Goal: Task Accomplishment & Management: Use online tool/utility

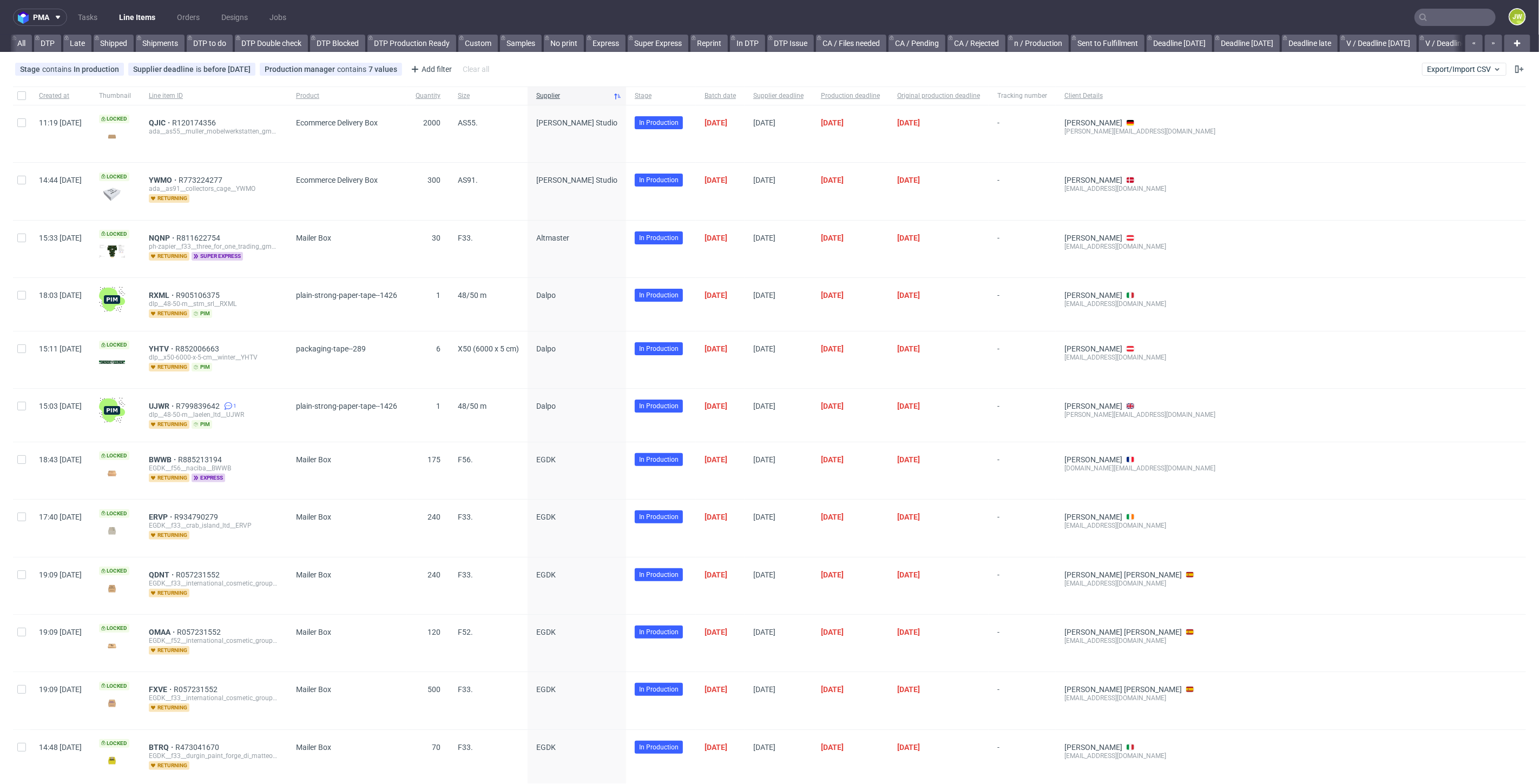
scroll to position [0, 2403]
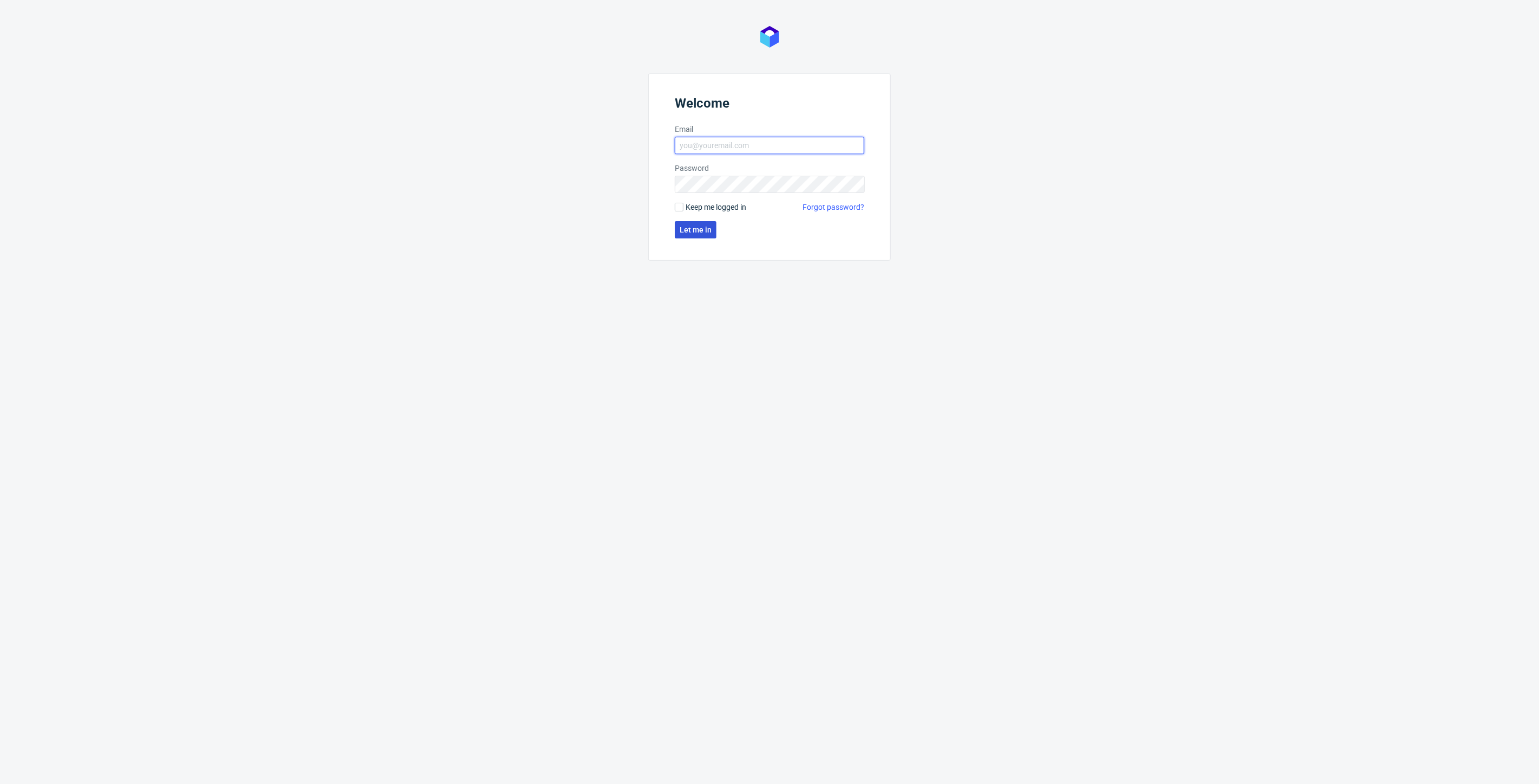
type input "[PERSON_NAME][EMAIL_ADDRESS][DOMAIN_NAME]"
click at [694, 227] on span "Let me in" at bounding box center [695, 230] width 32 height 8
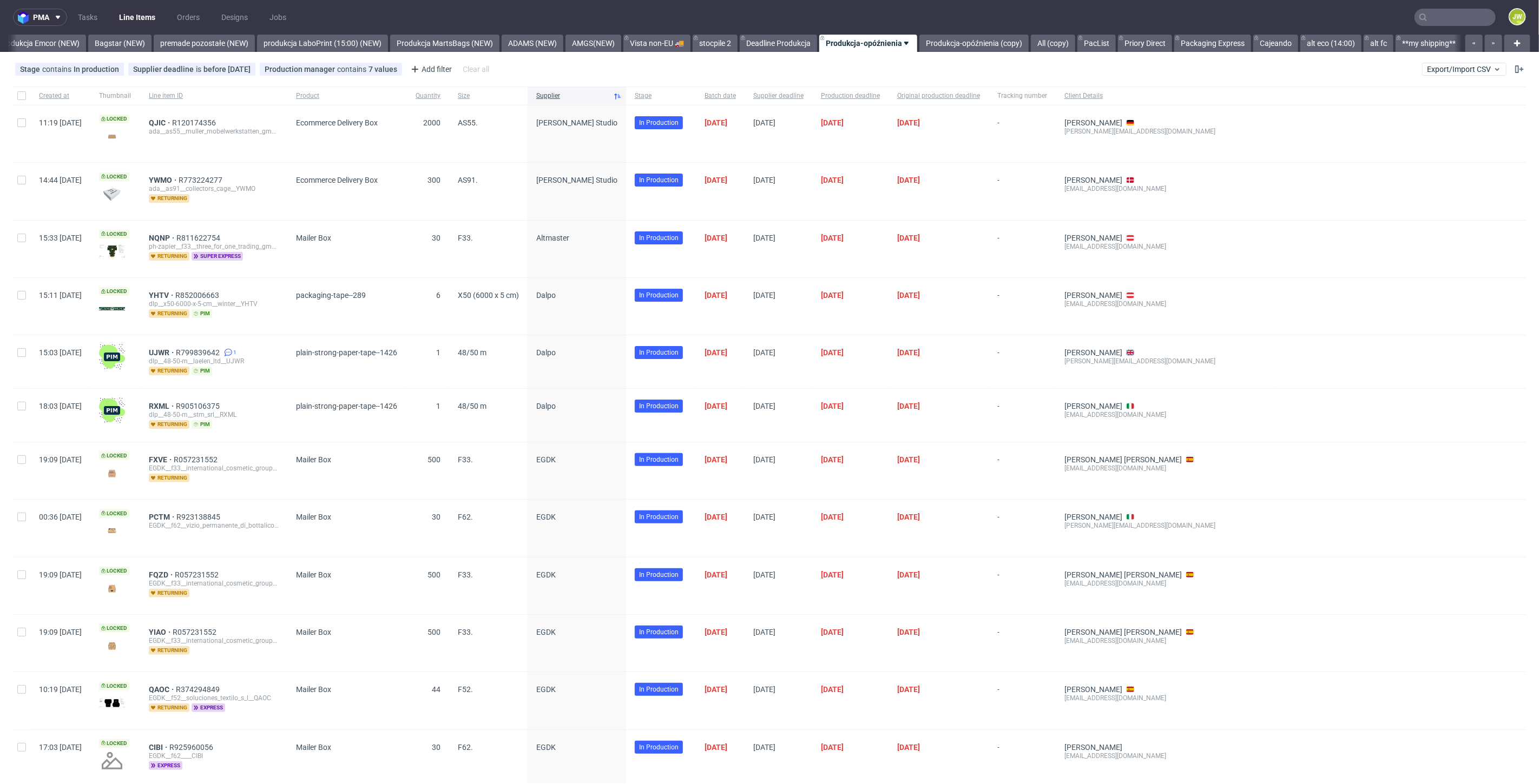
scroll to position [0, 2403]
click at [1430, 67] on span "Export/Import CSV" at bounding box center [1464, 69] width 74 height 8
click at [1420, 109] on link "Import shipments CSV" at bounding box center [1430, 113] width 126 height 18
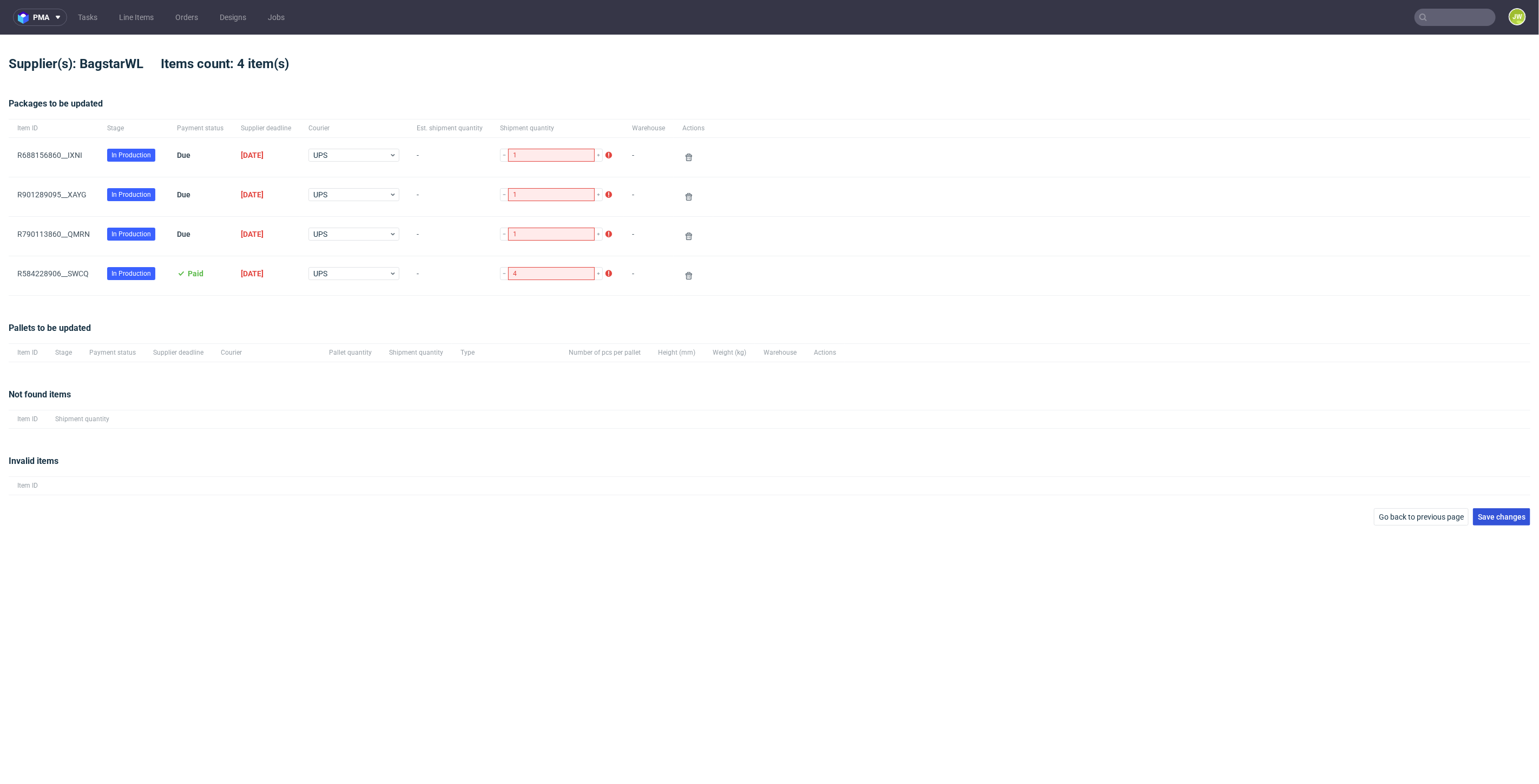
click at [1505, 518] on span "Save changes" at bounding box center [1502, 517] width 48 height 8
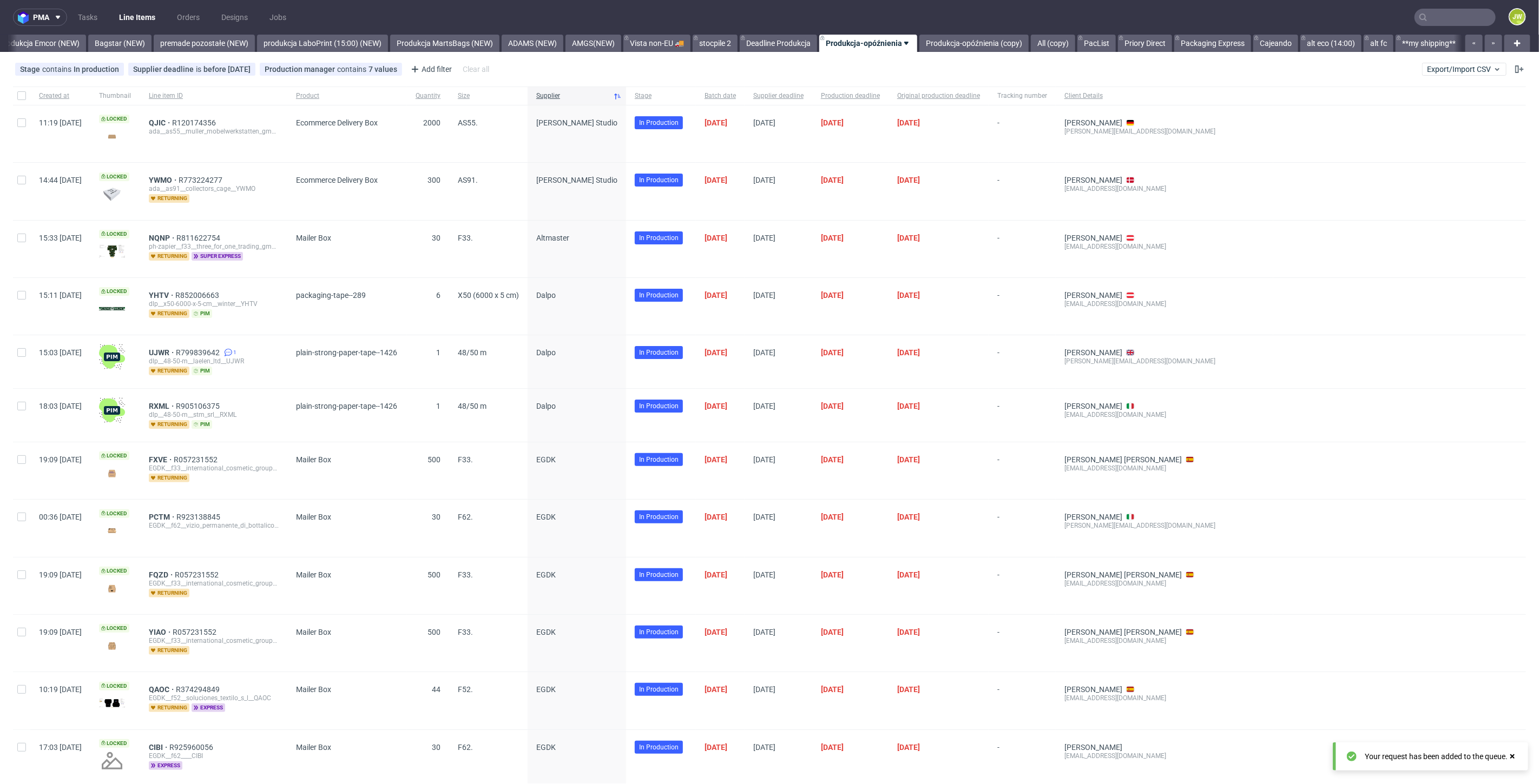
scroll to position [0, 2403]
click at [1448, 18] on input "text" at bounding box center [1455, 17] width 81 height 18
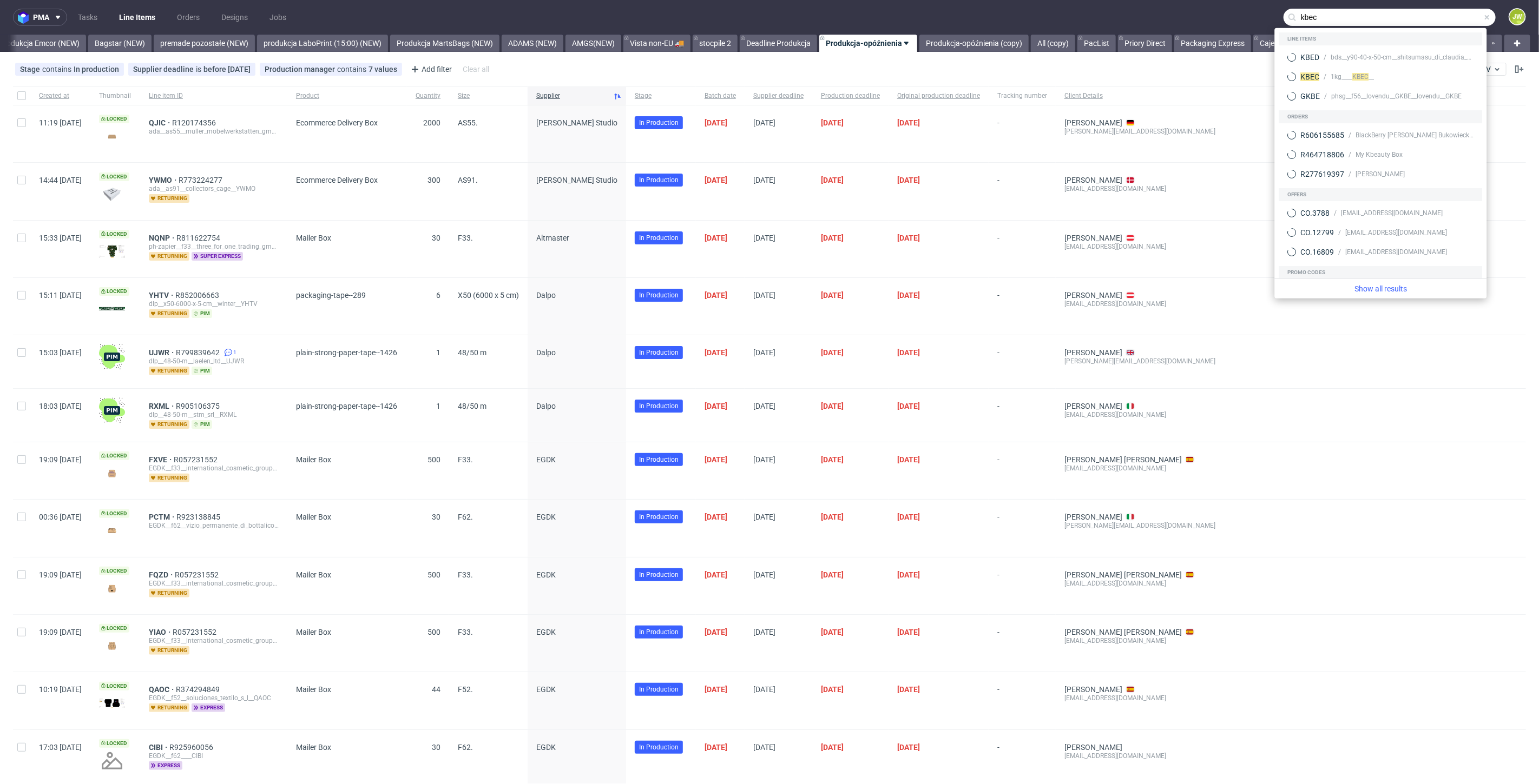
type input "kbec"
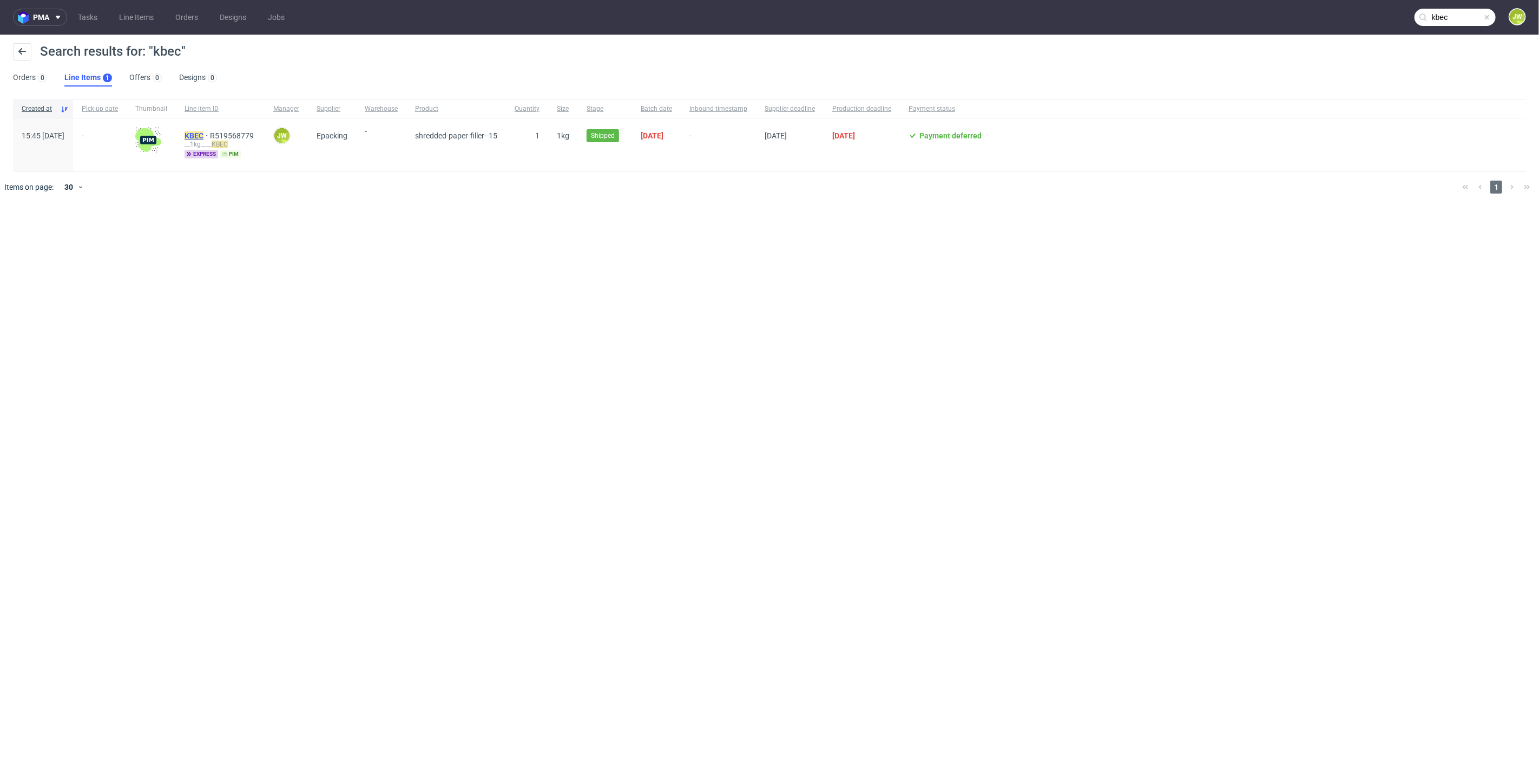
click at [204, 138] on mark "KBEC" at bounding box center [194, 136] width 19 height 8
type input "kbec"
click at [118, 147] on span "-" at bounding box center [100, 145] width 37 height 27
click at [490, 149] on span "shredded-paper-filler--15" at bounding box center [456, 145] width 82 height 27
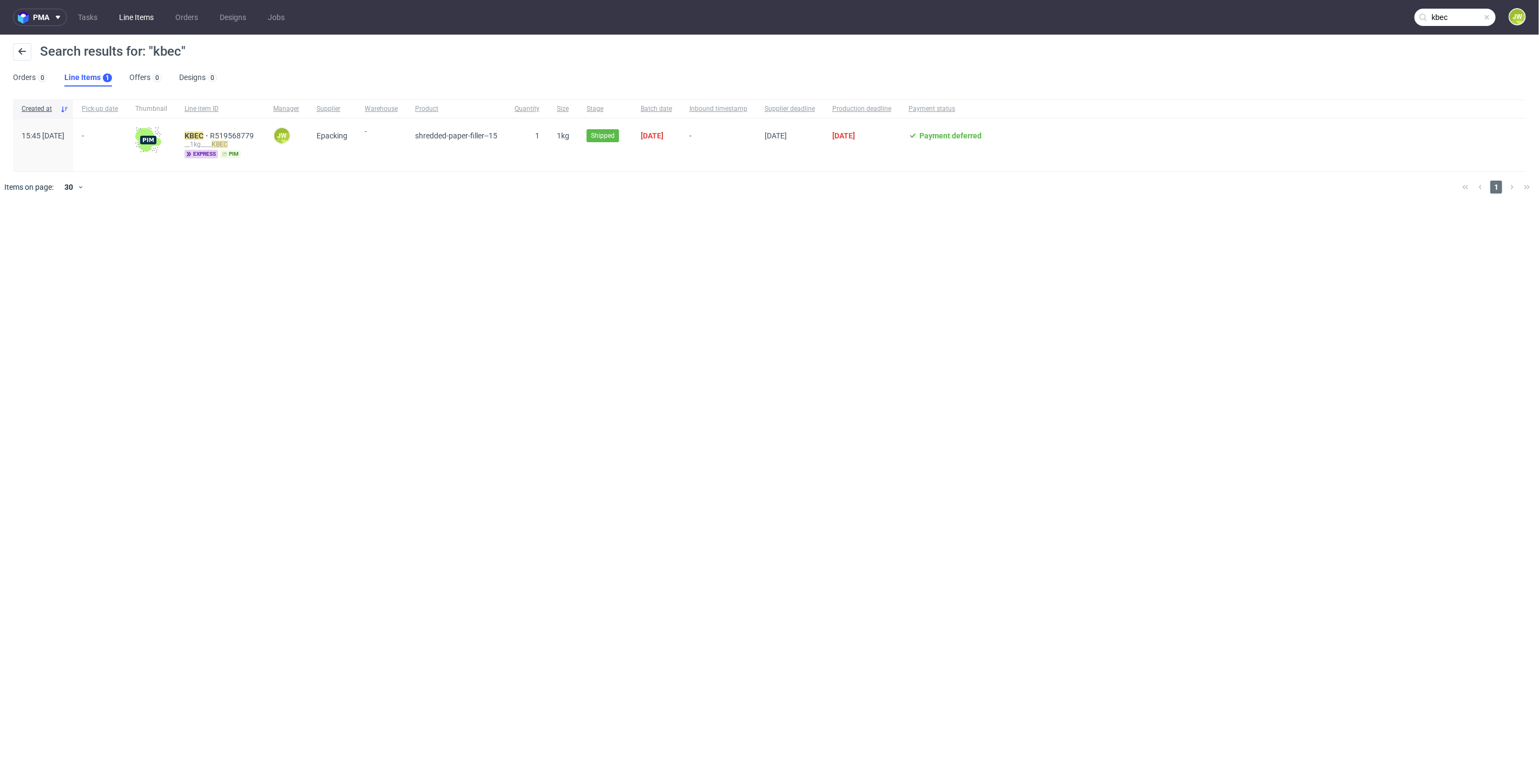
click at [131, 20] on link "Line Items" at bounding box center [136, 17] width 48 height 18
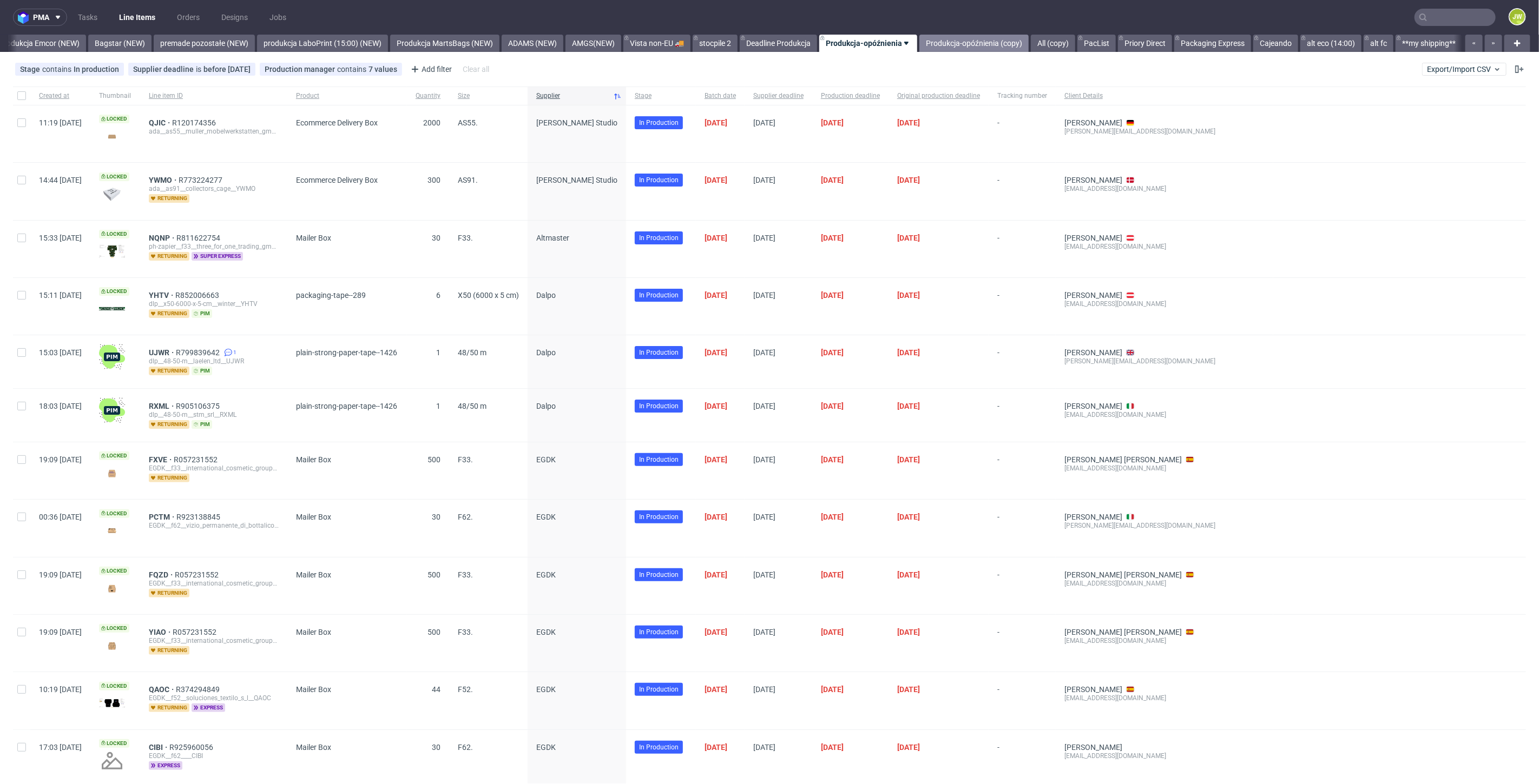
click at [948, 46] on link "Produkcja-opóźnienia (copy)" at bounding box center [974, 43] width 110 height 18
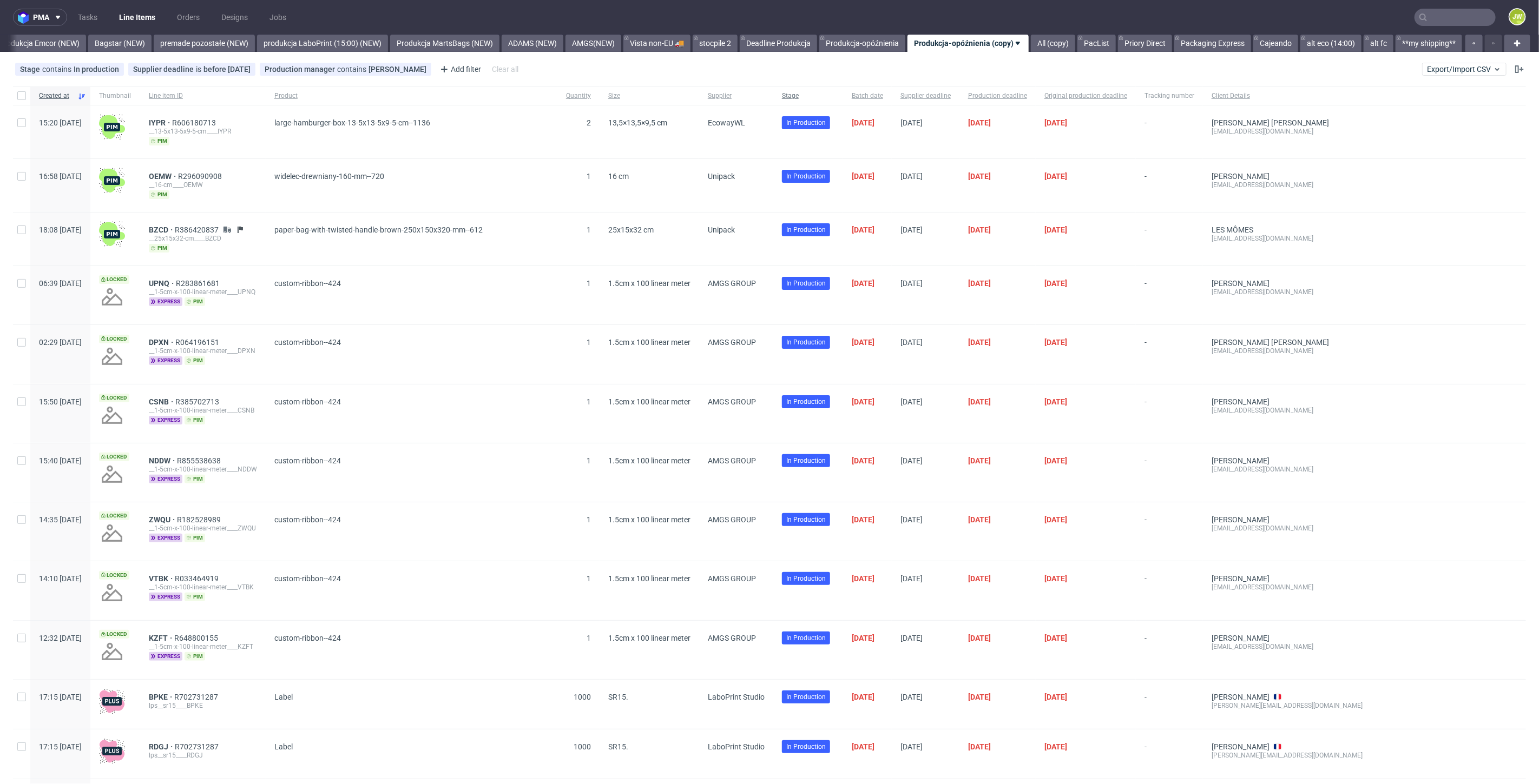
click at [834, 98] on span "Stage" at bounding box center [808, 96] width 53 height 9
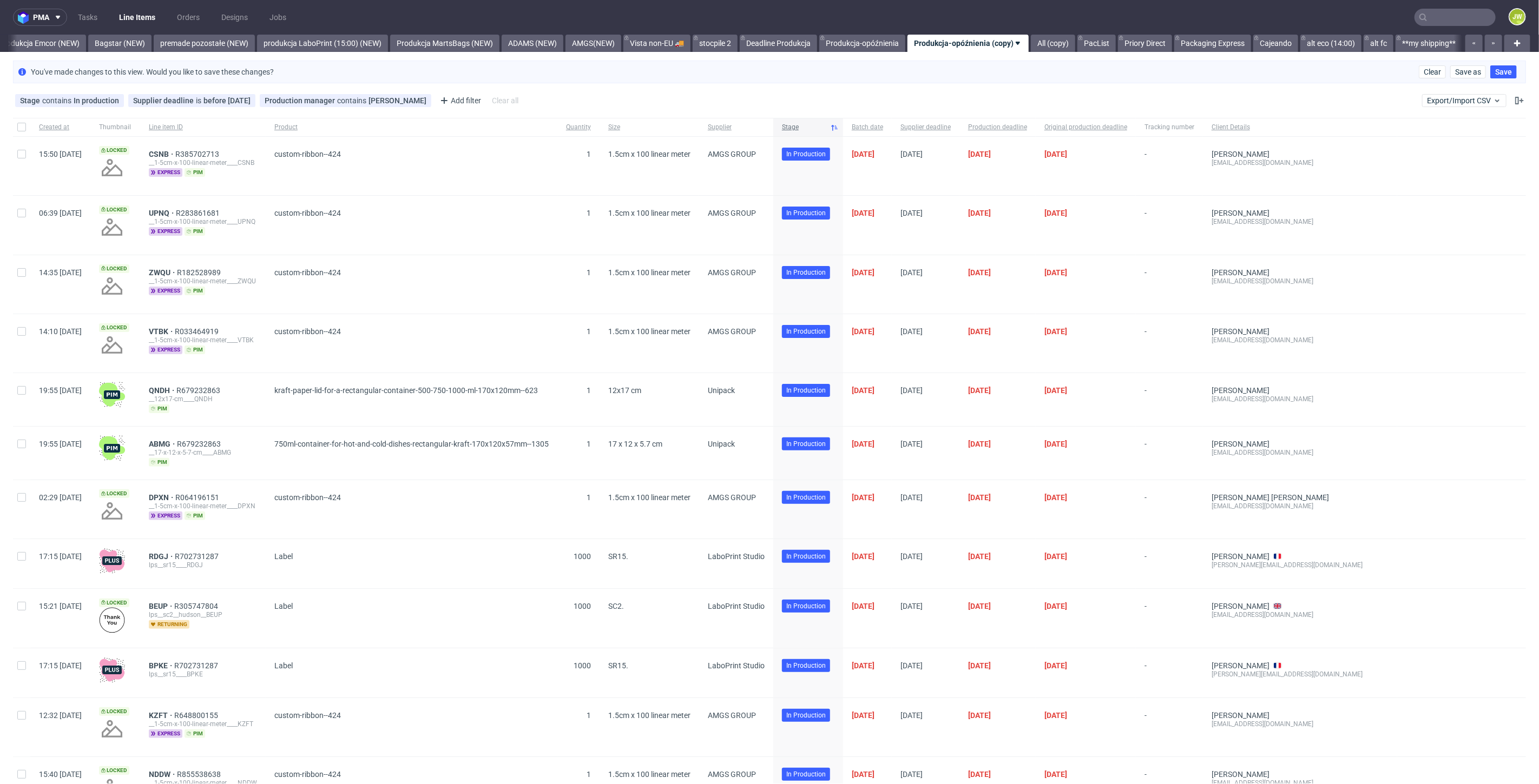
click at [826, 131] on span "Stage" at bounding box center [804, 127] width 44 height 9
click at [773, 133] on div "Supplier" at bounding box center [736, 127] width 74 height 18
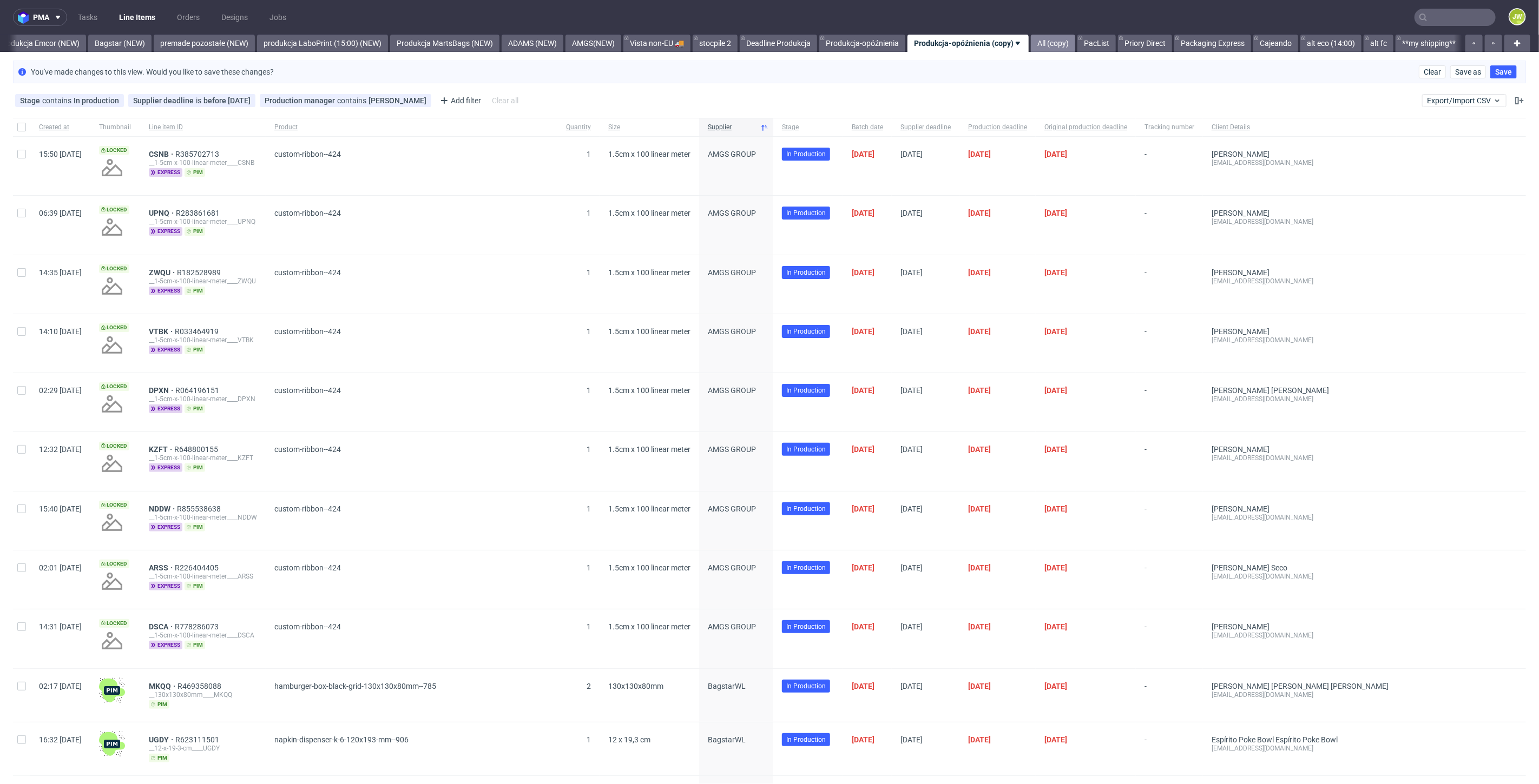
click at [1060, 43] on link "All (copy)" at bounding box center [1053, 43] width 44 height 18
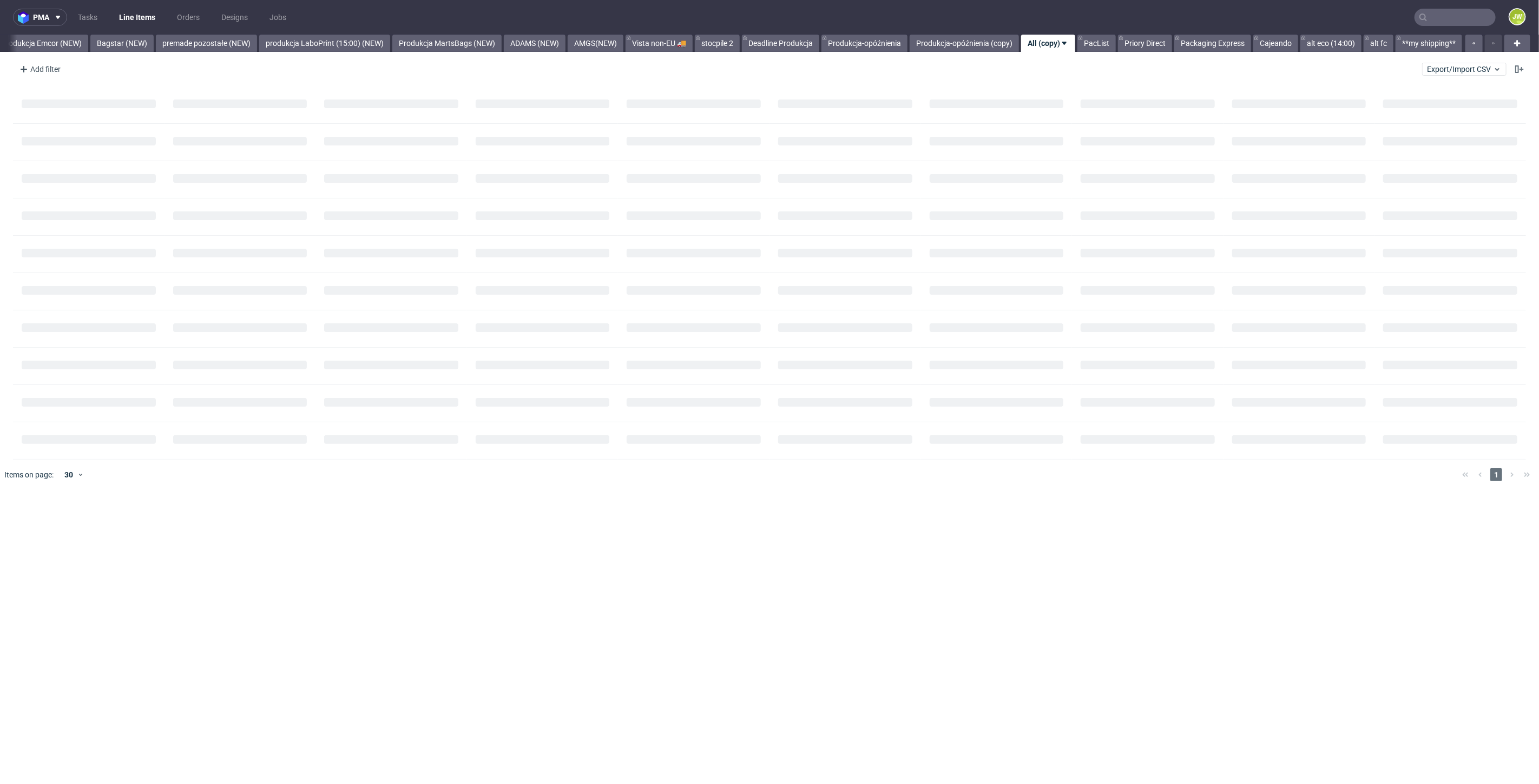
scroll to position [0, 2393]
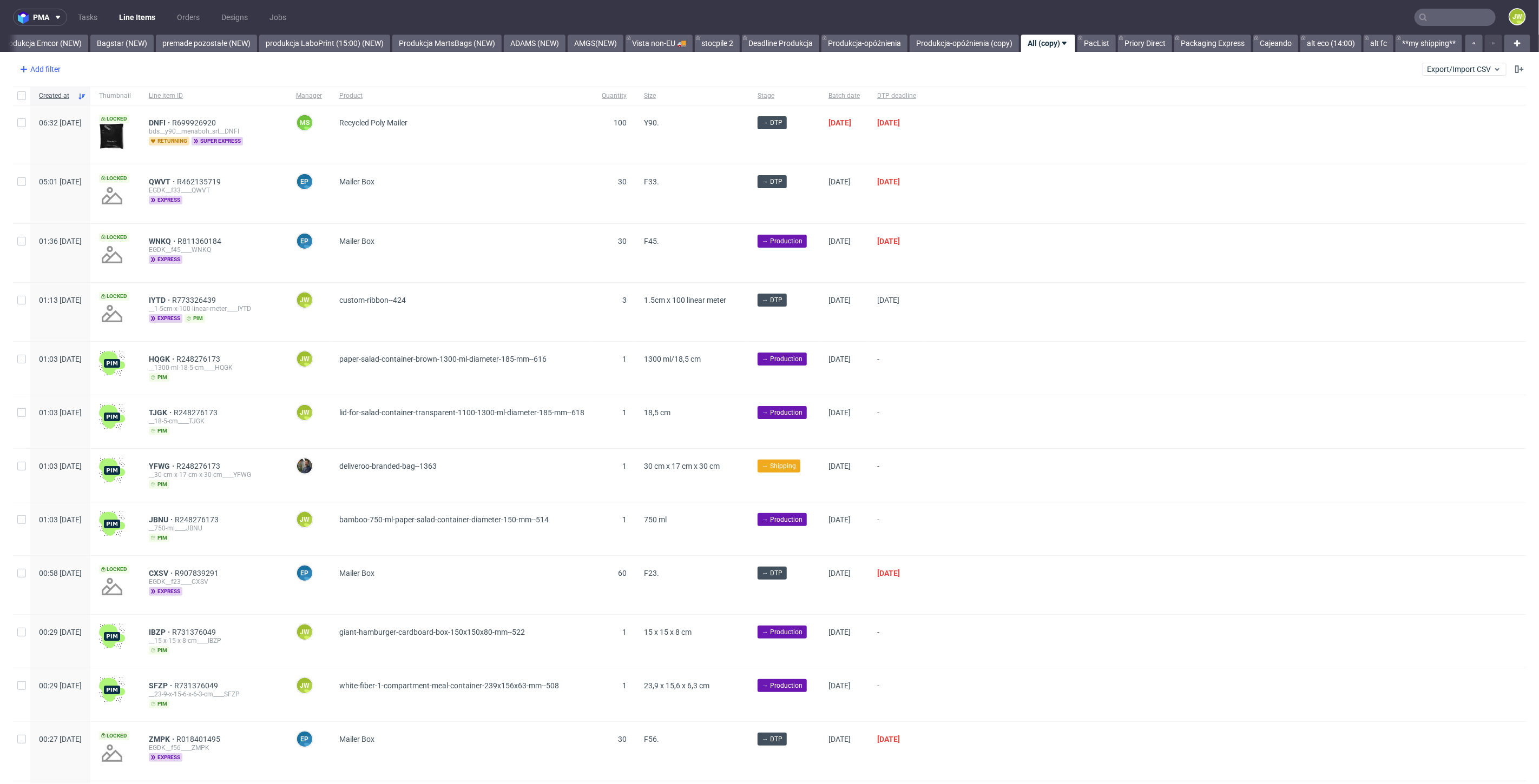
click at [33, 75] on div "Add filter" at bounding box center [39, 69] width 48 height 18
click at [84, 92] on input "text" at bounding box center [84, 93] width 130 height 18
type input "supp"
click at [82, 129] on div "Supplier" at bounding box center [84, 136] width 130 height 15
click at [67, 117] on input "text" at bounding box center [84, 117] width 130 height 18
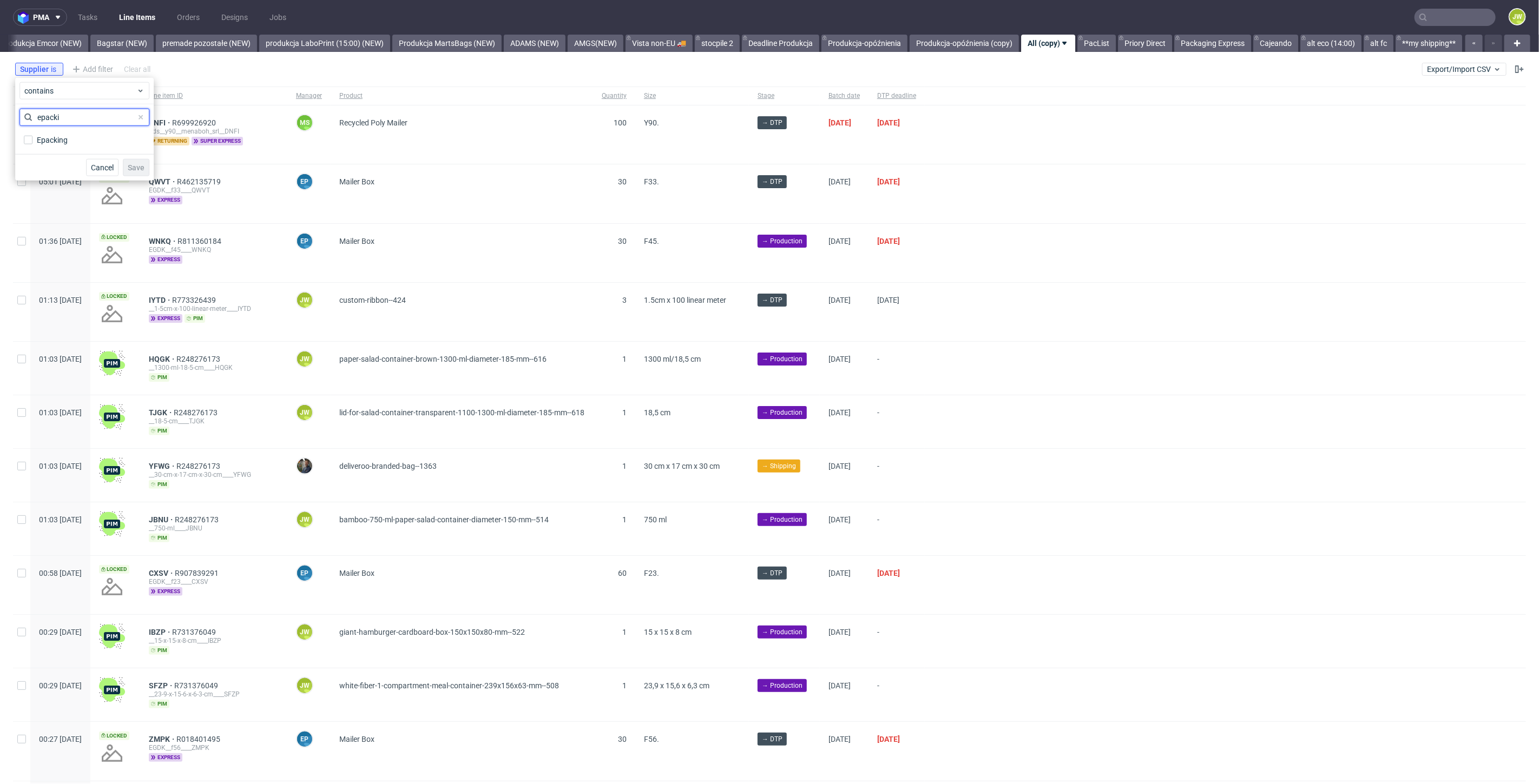
type input "epacki"
click at [43, 138] on div "Epacking" at bounding box center [52, 140] width 32 height 11
click at [32, 138] on input "Epacking" at bounding box center [28, 140] width 8 height 8
checkbox input "true"
click at [133, 161] on button "Save" at bounding box center [136, 167] width 27 height 18
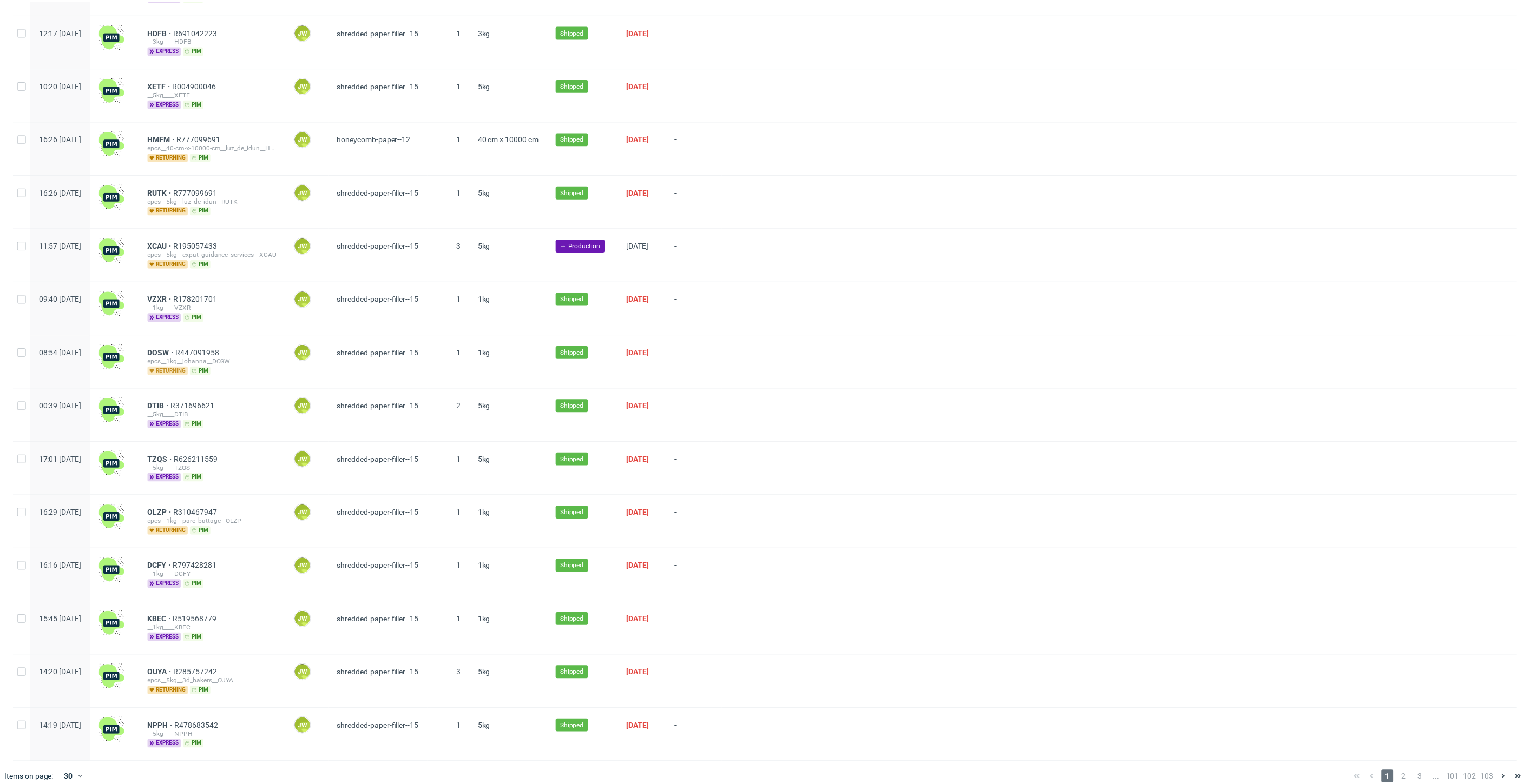
scroll to position [982, 0]
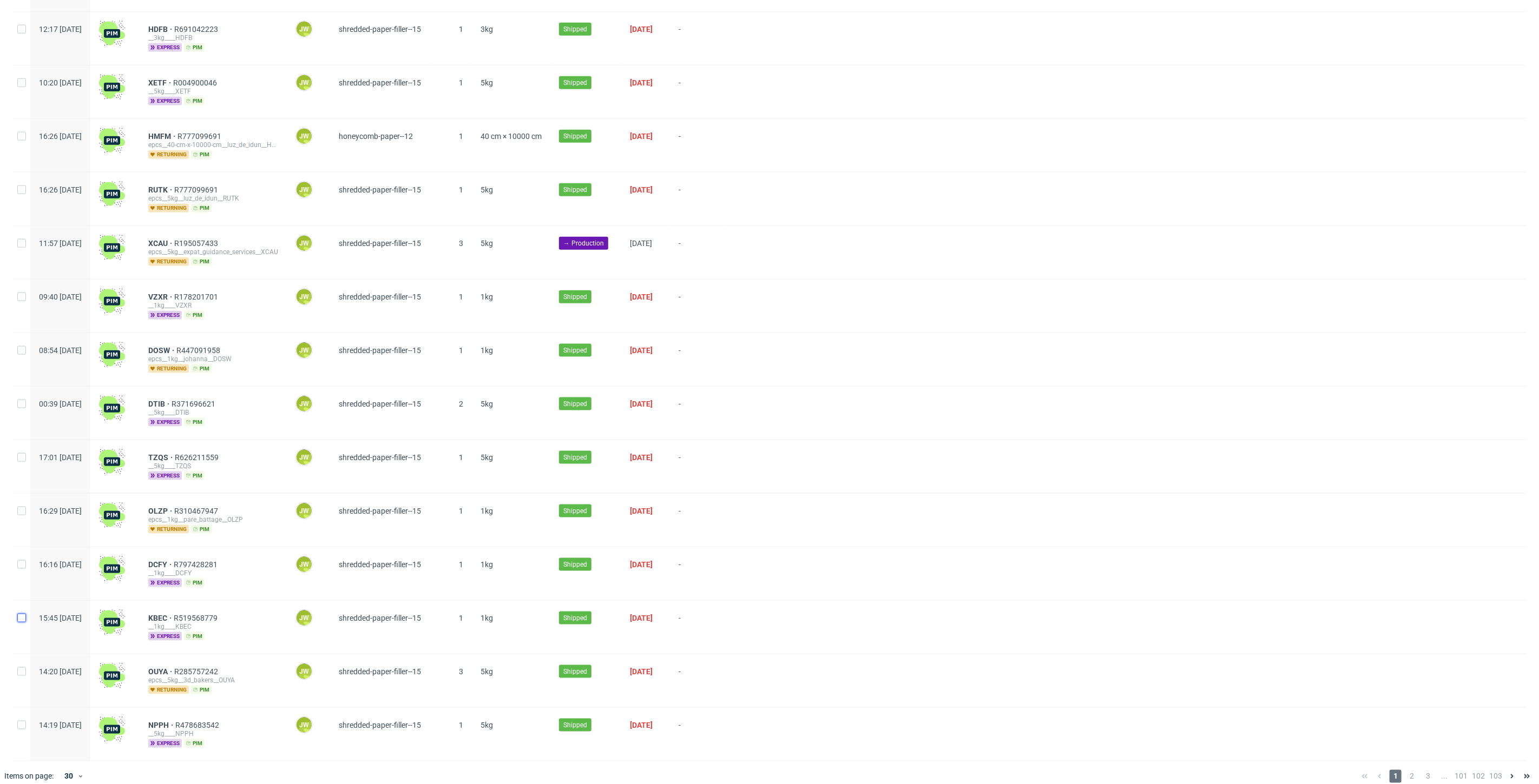
click at [20, 614] on input "checkbox" at bounding box center [22, 618] width 8 height 8
checkbox input "true"
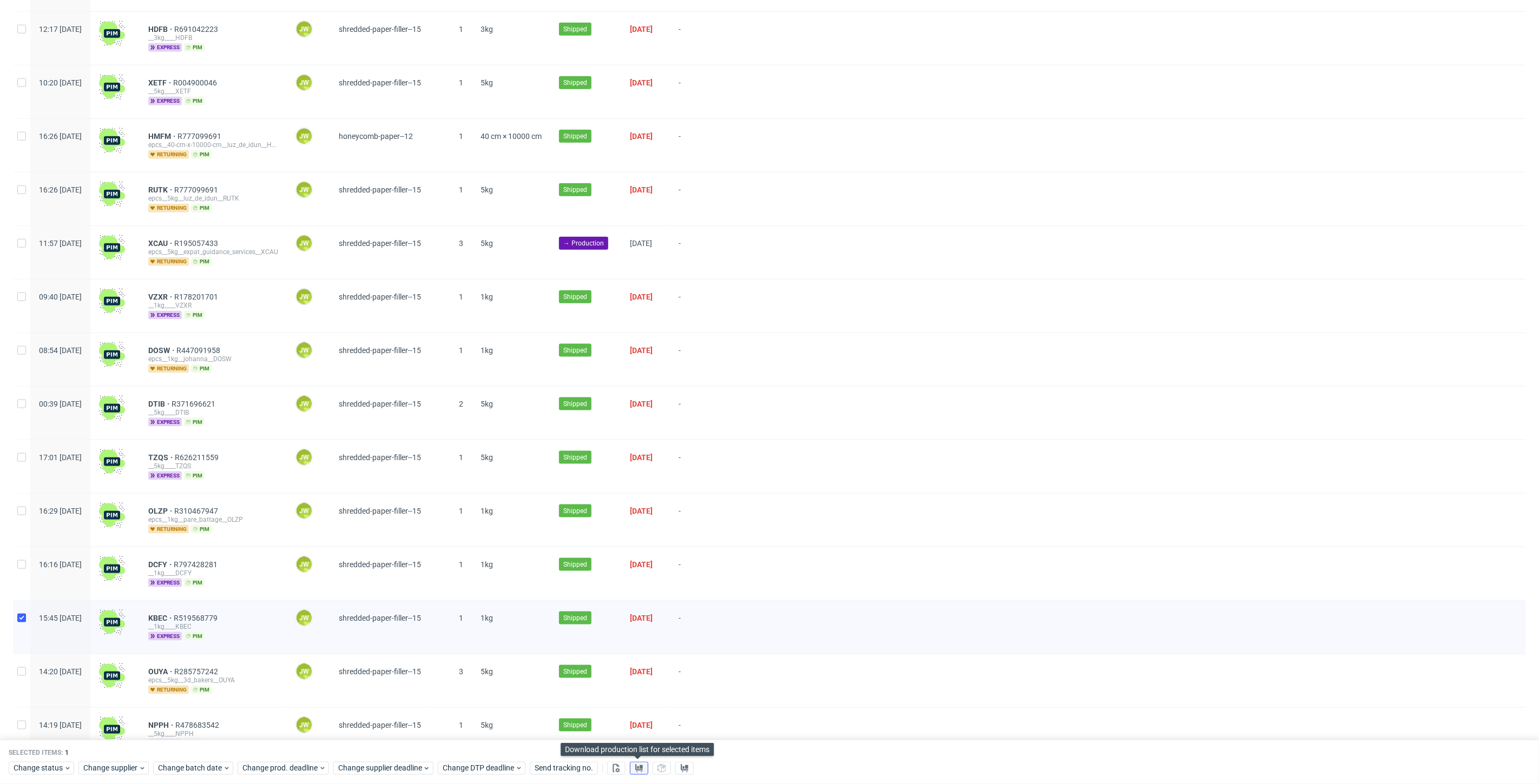
click at [638, 770] on use at bounding box center [639, 768] width 8 height 8
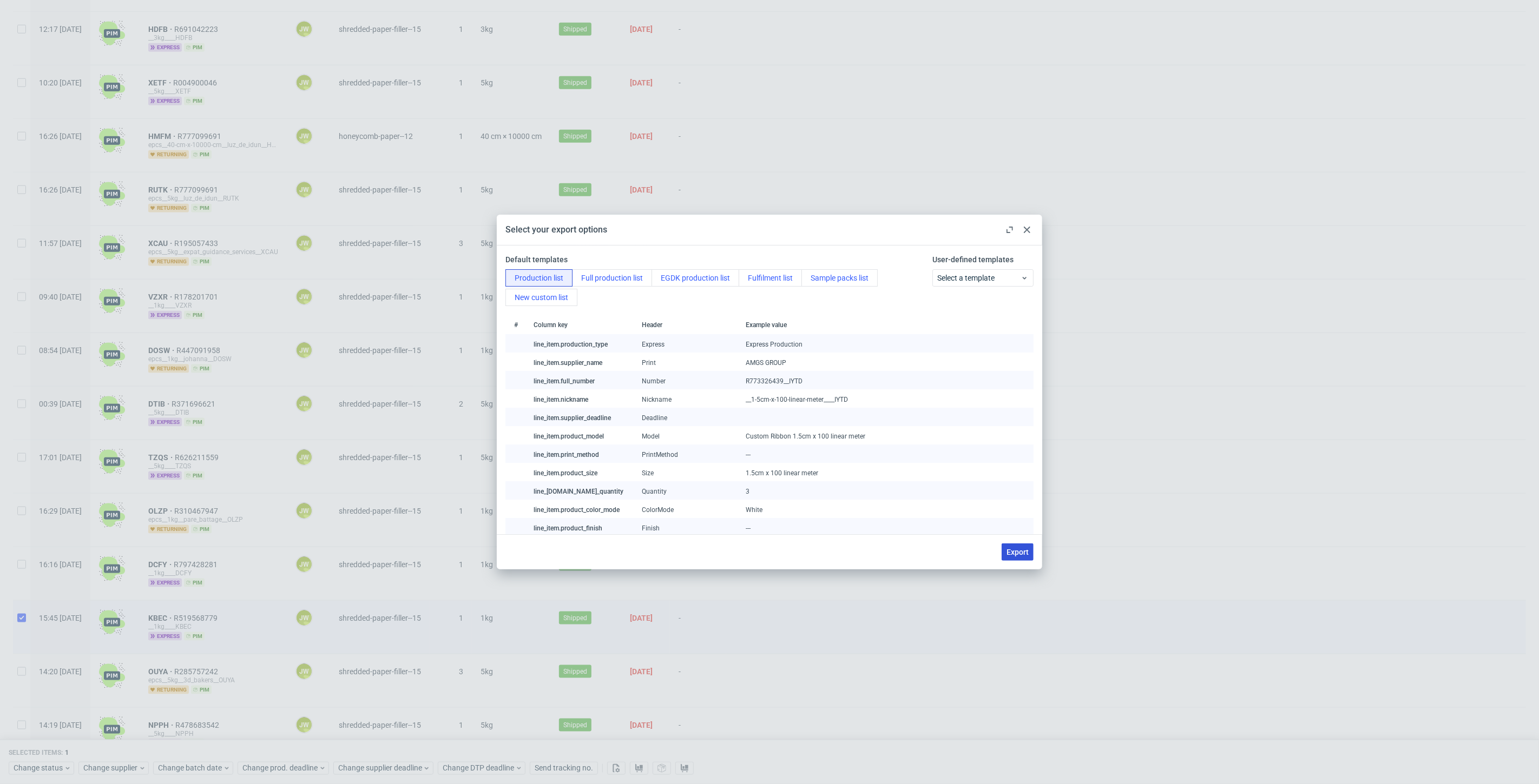
click at [1019, 552] on span "Export" at bounding box center [1018, 552] width 22 height 8
checkbox input "false"
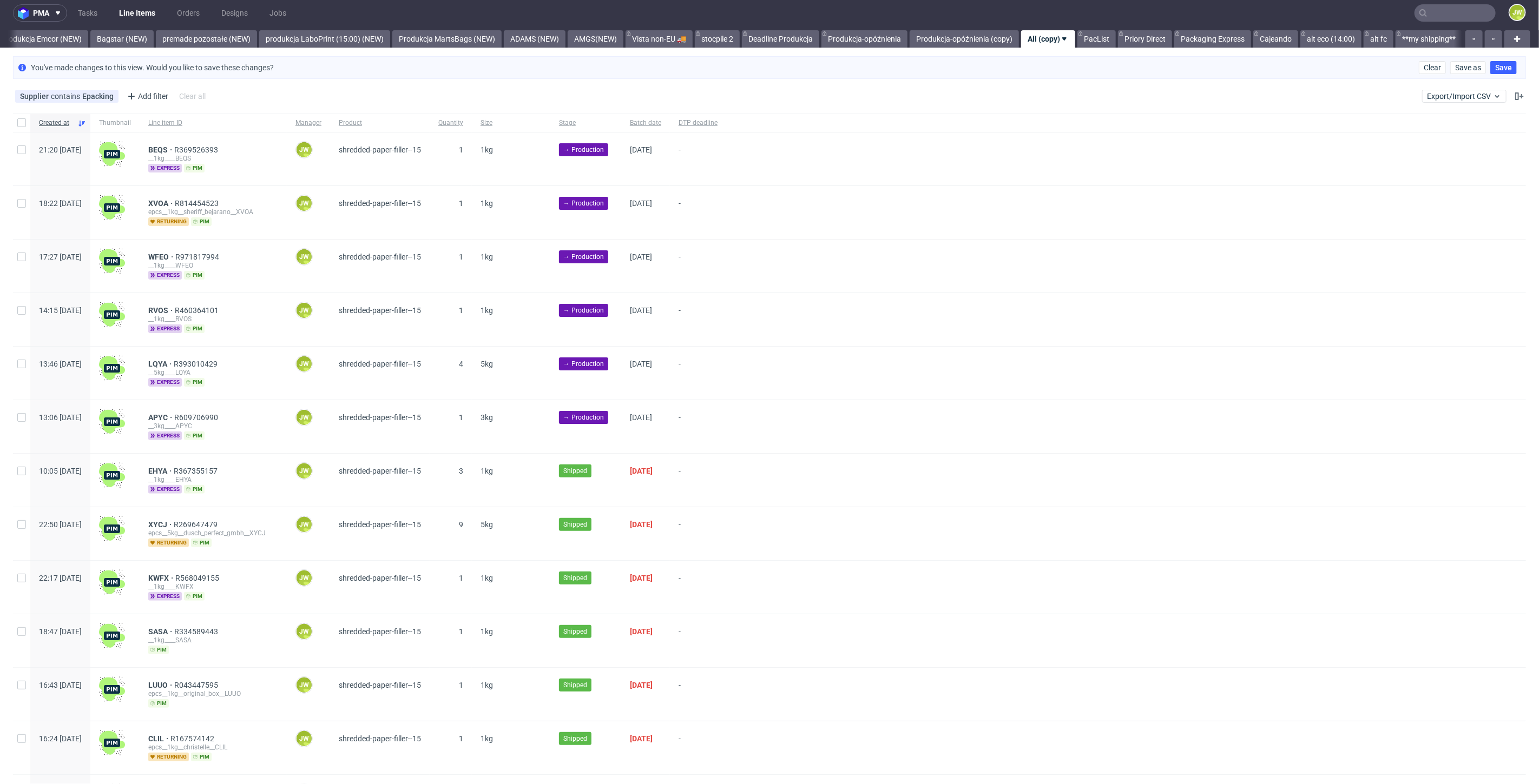
scroll to position [0, 0]
